Goal: Check status: Check status

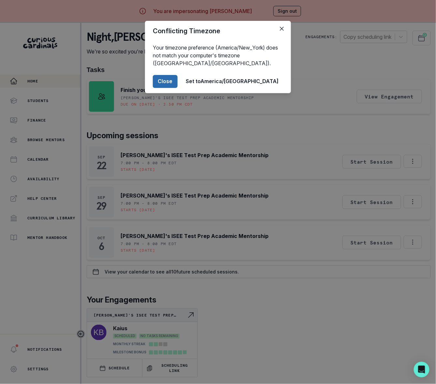
click at [177, 77] on button "Close" at bounding box center [165, 81] width 25 height 13
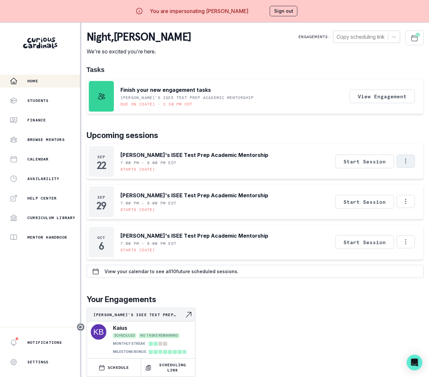
click at [410, 163] on icon "Options" at bounding box center [405, 161] width 7 height 7
click at [257, 159] on div "[DATE] [PERSON_NAME]'s ISEE Test Prep Academic Mentorship 7:00 PM - 8:00 PM EDT…" at bounding box center [255, 161] width 337 height 35
click at [43, 161] on p "Calendar" at bounding box center [37, 159] width 21 height 5
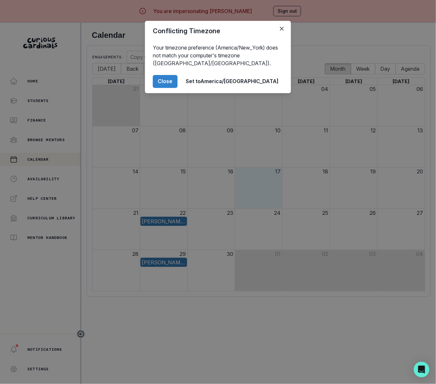
drag, startPoint x: 198, startPoint y: 83, endPoint x: 196, endPoint y: 96, distance: 12.5
click at [177, 84] on button "Close" at bounding box center [165, 81] width 25 height 13
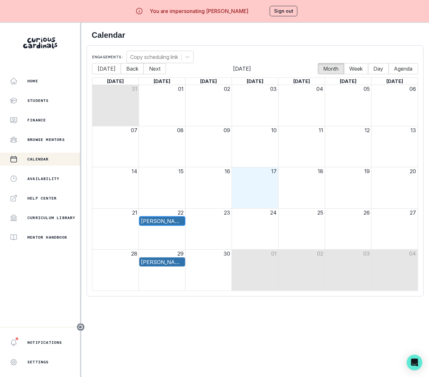
click at [154, 222] on div "[PERSON_NAME]'s ISEE Test Prep Academic Mentorship" at bounding box center [162, 221] width 43 height 8
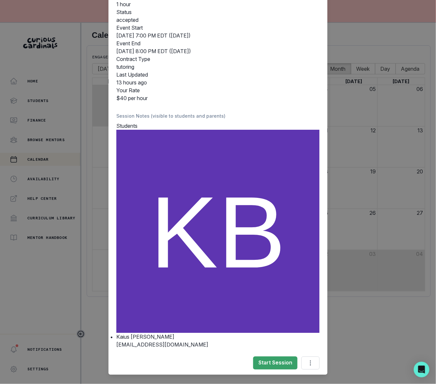
scroll to position [69, 0]
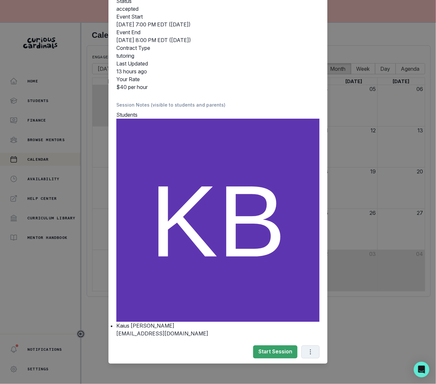
click at [307, 351] on icon "Options" at bounding box center [310, 351] width 7 height 7
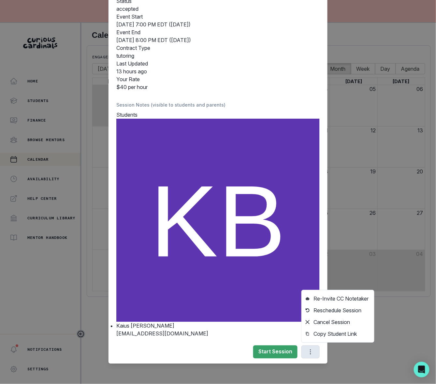
click at [291, 77] on dt "Your Rate" at bounding box center [217, 79] width 203 height 8
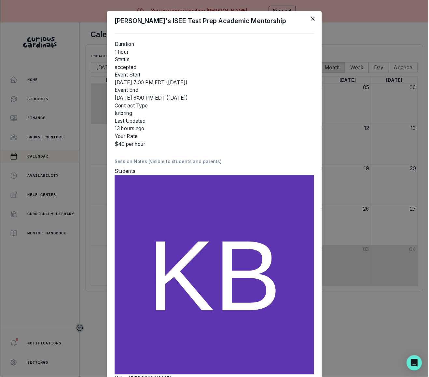
scroll to position [0, 0]
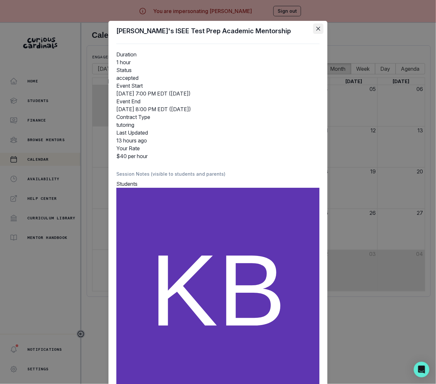
click at [316, 29] on icon "Close" at bounding box center [318, 29] width 4 height 4
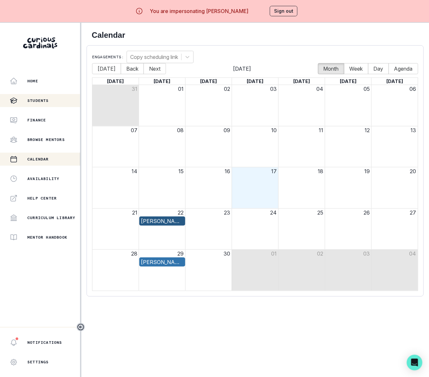
click at [41, 102] on p "Students" at bounding box center [37, 100] width 21 height 5
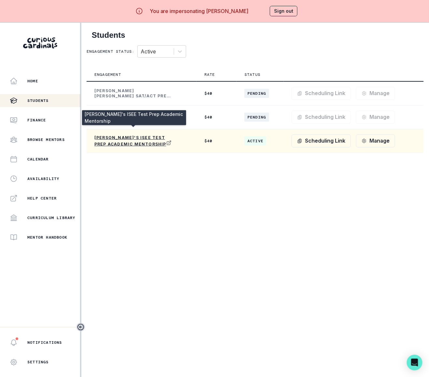
click at [131, 137] on p "[PERSON_NAME]'s ISEE Test Prep Academic Mentorship" at bounding box center [133, 141] width 78 height 12
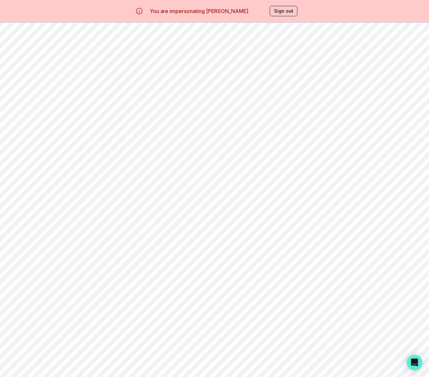
scroll to position [29, 0]
